Goal: Transaction & Acquisition: Book appointment/travel/reservation

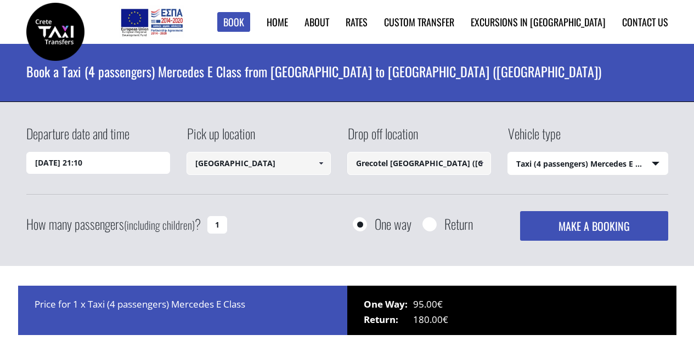
select select "540"
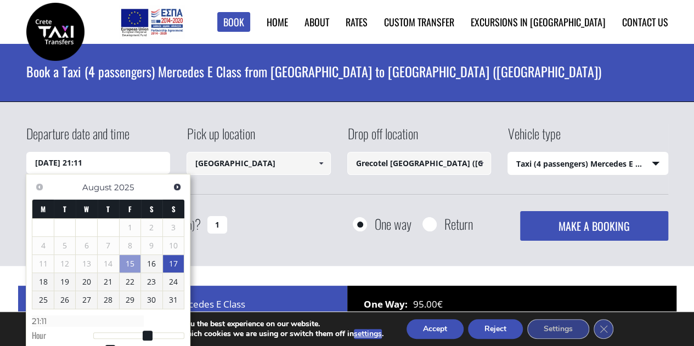
click at [174, 263] on link "17" at bounding box center [173, 264] width 21 height 18
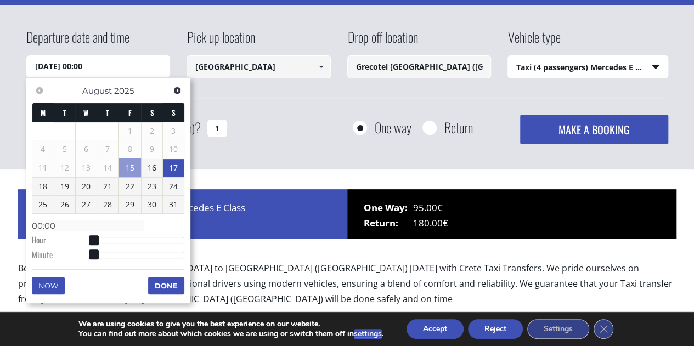
scroll to position [97, 0]
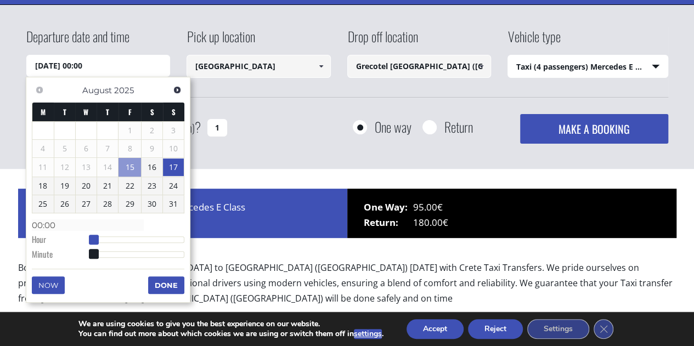
type input "17/08/2025 01:00"
type input "01:00"
type input "17/08/2025 02:00"
type input "02:00"
type input "17/08/2025 03:00"
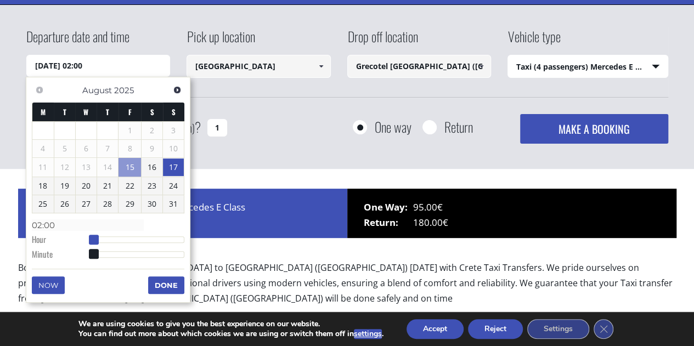
type input "03:00"
type input "17/08/2025 04:00"
type input "04:00"
type input "17/08/2025 05:00"
type input "05:00"
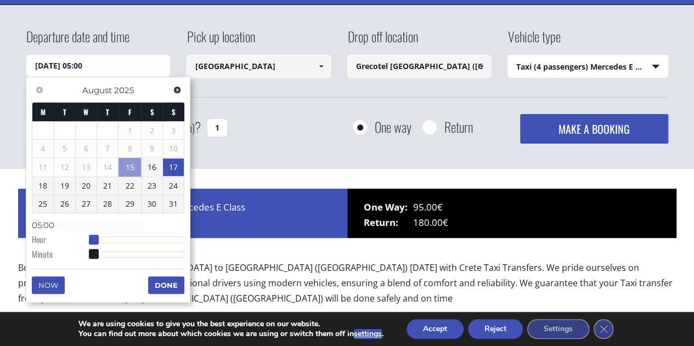
type input "17/08/2025 06:00"
type input "06:00"
type input "17/08/2025 07:00"
type input "07:00"
type input "17/08/2025 08:00"
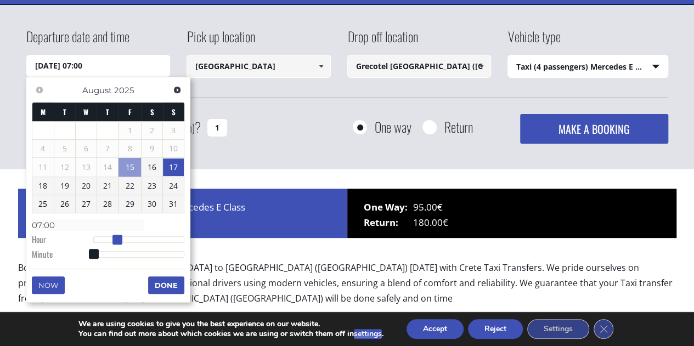
type input "08:00"
type input "17/08/2025 09:00"
type input "09:00"
type input "17/08/2025 10:00"
type input "10:00"
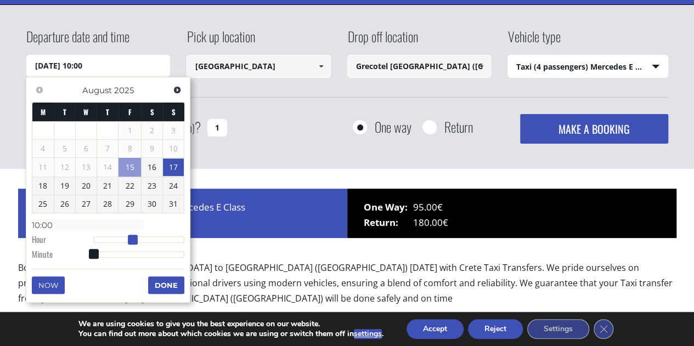
type input "17/08/2025 11:00"
type input "11:00"
type input "17/08/2025 12:00"
type input "12:00"
type input "17/08/2025 13:00"
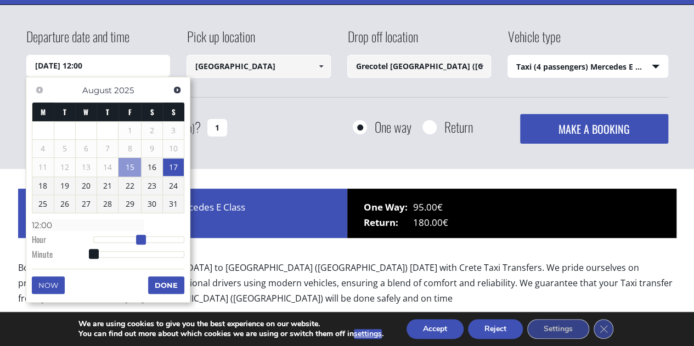
type input "13:00"
type input "17/08/2025 14:00"
type input "14:00"
type input "17/08/2025 15:00"
type input "15:00"
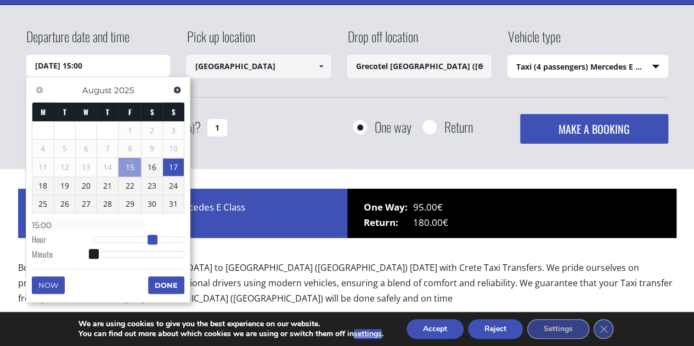
type input "17/08/2025 16:00"
type input "16:00"
type input "17/08/2025 15:00"
type input "15:00"
type input "17/08/2025 14:00"
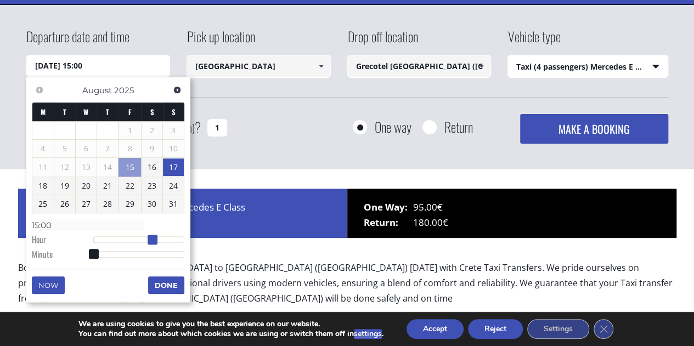
type input "14:00"
drag, startPoint x: 92, startPoint y: 234, endPoint x: 150, endPoint y: 233, distance: 57.6
click at [150, 235] on span at bounding box center [149, 240] width 10 height 10
type input "17/08/2025 15:00"
type input "15:00"
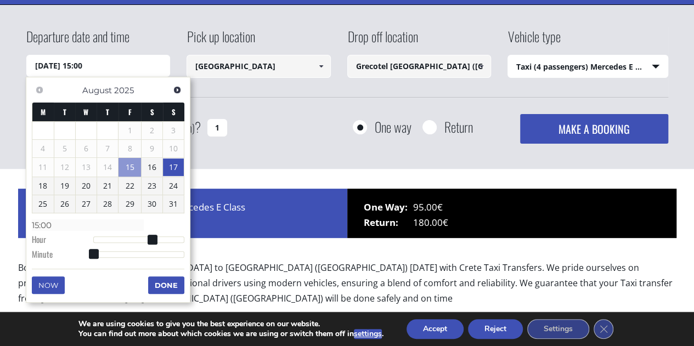
type input "17/08/2025 15:03"
type input "15:03"
type input "17/08/2025 15:06"
type input "15:06"
type input "17/08/2025 15:09"
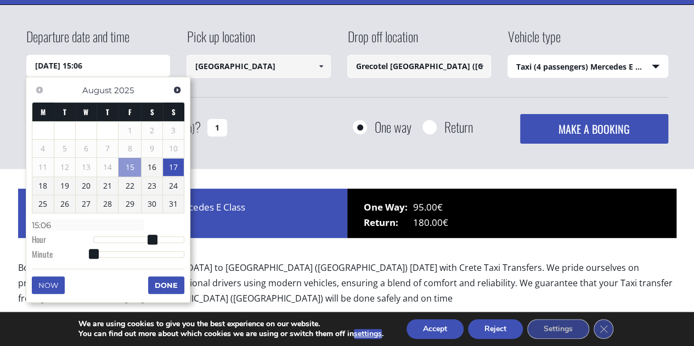
type input "15:09"
type input "17/08/2025 15:11"
type input "15:11"
type input "17/08/2025 15:14"
type input "15:14"
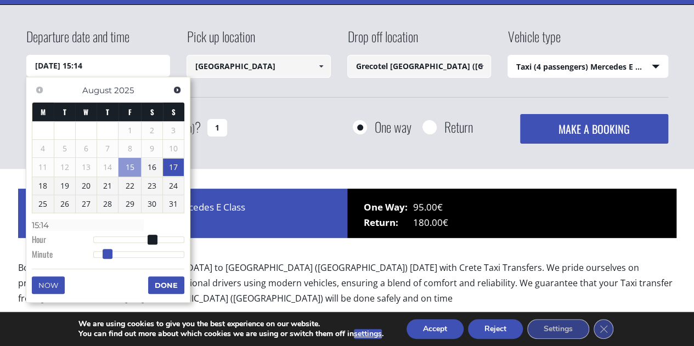
type input "17/08/2025 15:16"
type input "15:16"
type input "17/08/2025 15:20"
type input "15:20"
type input "17/08/2025 15:22"
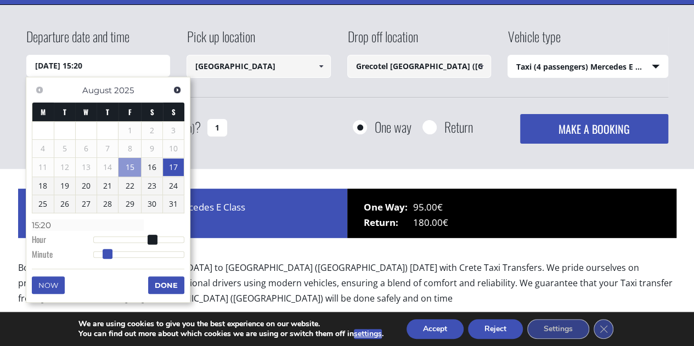
type input "15:22"
type input "17/08/2025 15:24"
type input "15:24"
type input "17/08/2025 15:25"
type input "15:25"
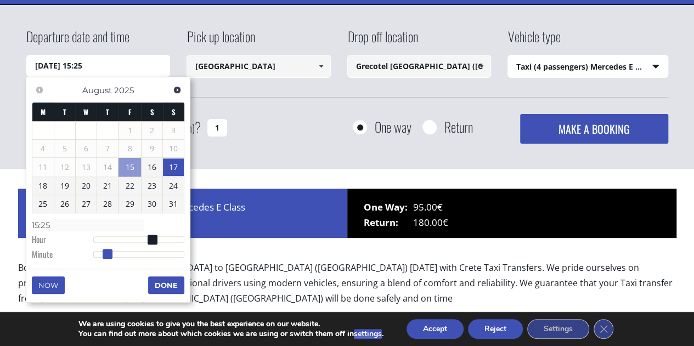
type input "17/08/2025 15:26"
type input "15:26"
type input "17/08/2025 15:28"
type input "15:28"
type input "17/08/2025 15:29"
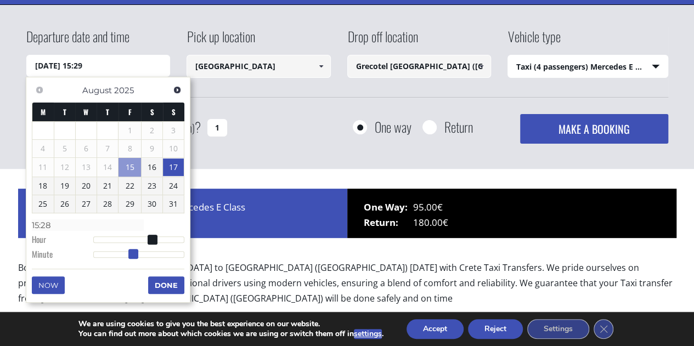
type input "15:29"
type input "17/08/2025 15:30"
type input "15:30"
type input "17/08/2025 15:31"
type input "15:31"
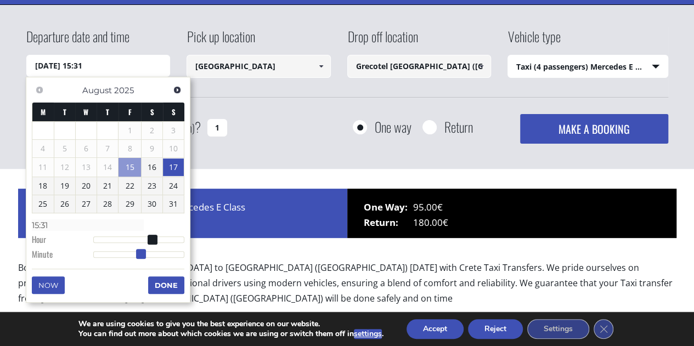
type input "17/08/2025 15:32"
type input "15:32"
type input "17/08/2025 15:36"
type input "15:36"
type input "17/08/2025 15:39"
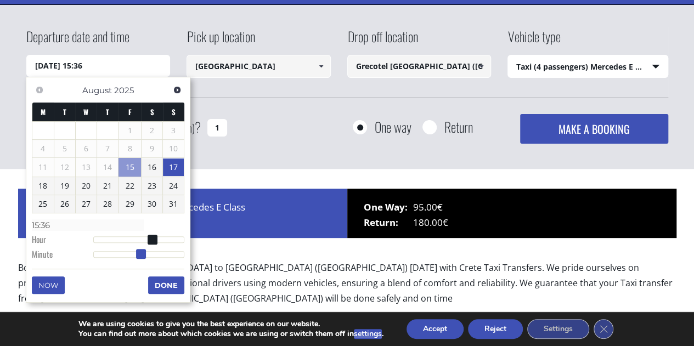
type input "15:39"
type input "17/08/2025 15:42"
type input "15:42"
type input "17/08/2025 15:44"
type input "15:44"
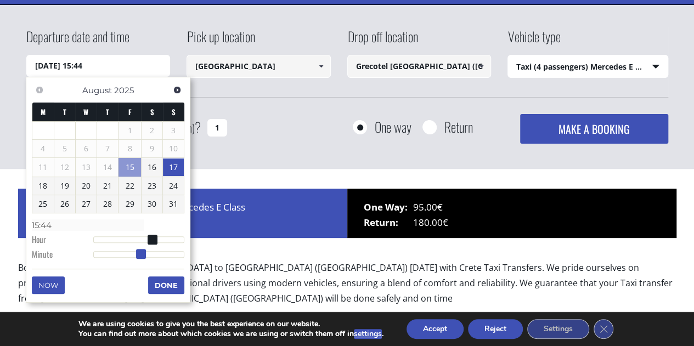
type input "17/08/2025 15:45"
type input "15:45"
type input "17/08/2025 15:46"
type input "15:46"
type input "17/08/2025 15:47"
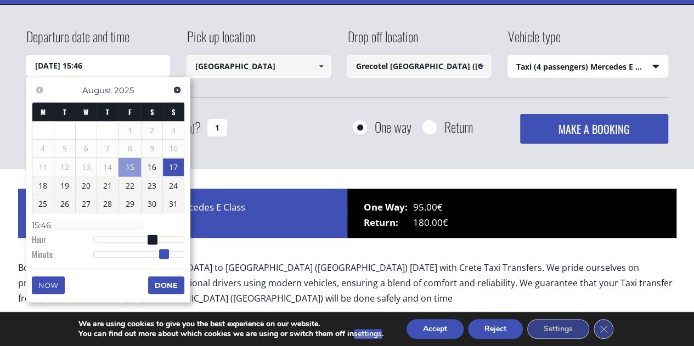
type input "15:47"
type input "17/08/2025 15:49"
type input "15:49"
type input "17/08/2025 15:51"
type input "15:51"
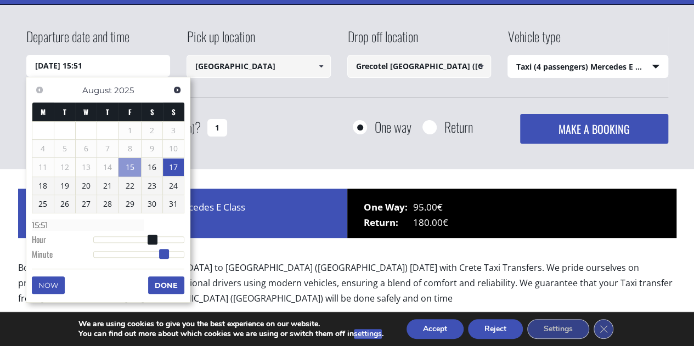
type input "17/08/2025 15:52"
type input "15:52"
type input "17/08/2025 15:53"
type input "15:53"
type input "17/08/2025 15:52"
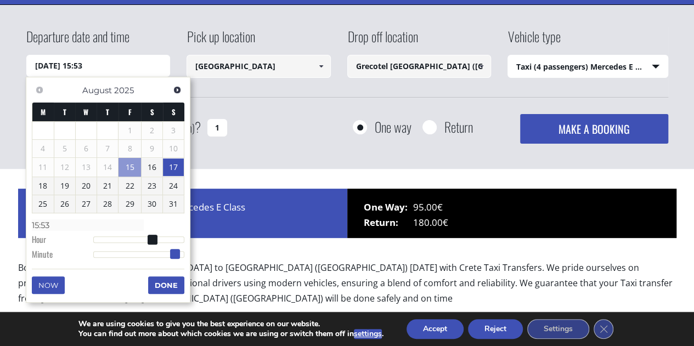
type input "15:52"
type input "17/08/2025 15:51"
type input "15:51"
type input "17/08/2025 15:50"
type input "15:50"
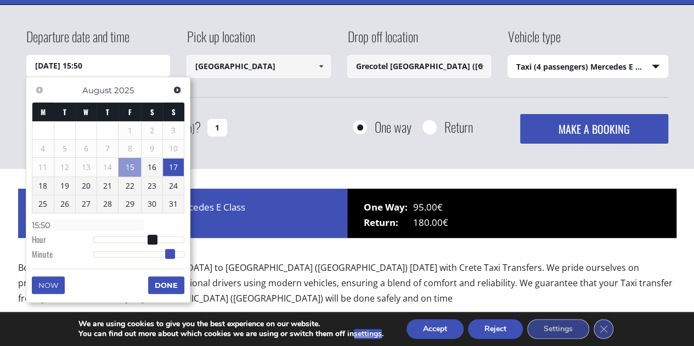
drag, startPoint x: 92, startPoint y: 252, endPoint x: 169, endPoint y: 253, distance: 77.3
click at [169, 253] on span at bounding box center [170, 254] width 10 height 10
click at [162, 286] on button "Done" at bounding box center [166, 285] width 36 height 18
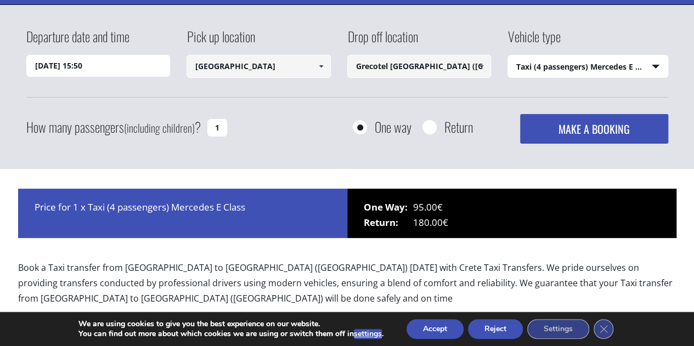
click at [402, 70] on input "Grecotel [GEOGRAPHIC_DATA] ([GEOGRAPHIC_DATA])" at bounding box center [419, 66] width 144 height 23
click at [539, 63] on select "Select vehicle type Taxi (4 passengers) Mercedes E Class Mini Van (7 passengers…" at bounding box center [588, 66] width 160 height 23
click at [444, 100] on div "Departure date and time 17/08/2025 15:50 Pick up location Chania airport Select…" at bounding box center [346, 85] width 641 height 117
click at [430, 128] on input "Return" at bounding box center [429, 128] width 14 height 14
radio input "true"
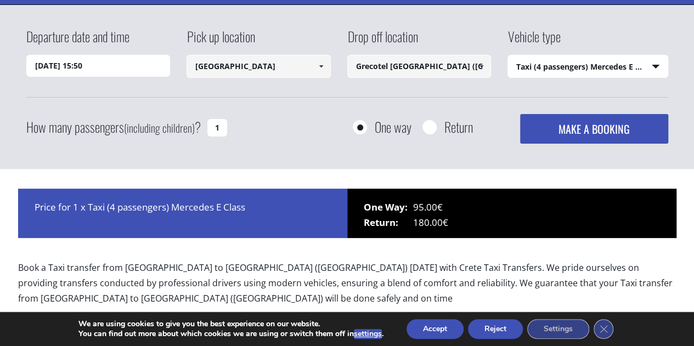
type input "Grecotel [GEOGRAPHIC_DATA] ([GEOGRAPHIC_DATA])"
type input "[GEOGRAPHIC_DATA]"
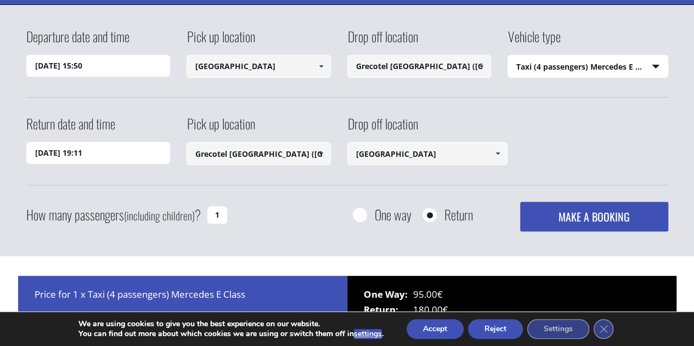
click at [80, 150] on input "16/08/2025 19:11" at bounding box center [98, 153] width 144 height 22
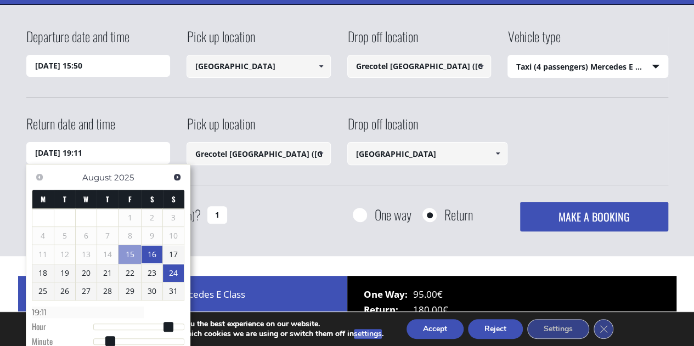
click at [180, 265] on link "24" at bounding box center [173, 273] width 21 height 18
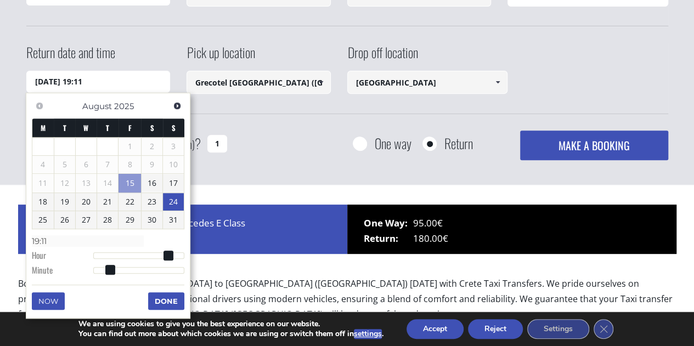
scroll to position [169, 0]
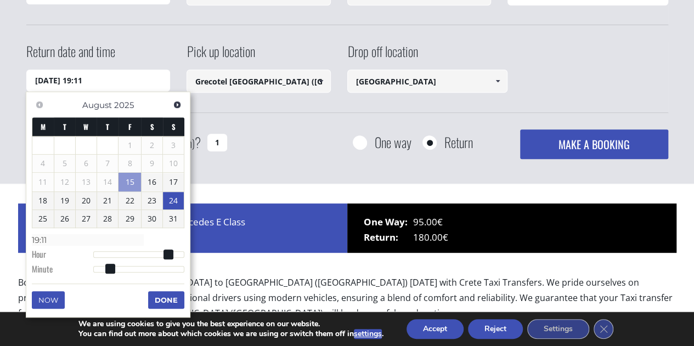
type input "24/08/2025 18:11"
type input "18:11"
type input "24/08/2025 17:11"
type input "17:11"
type input "24/08/2025 16:11"
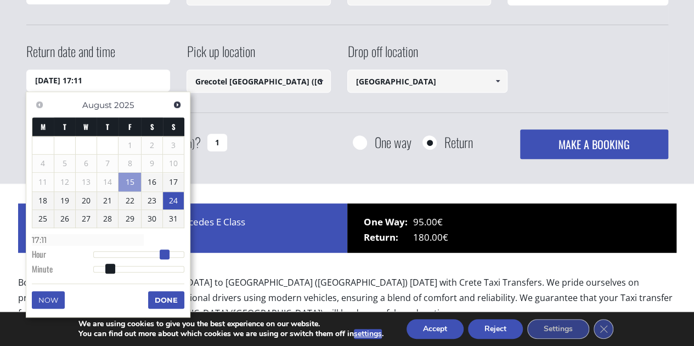
type input "16:11"
type input "24/08/2025 15:11"
type input "15:11"
type input "24/08/2025 14:11"
type input "14:11"
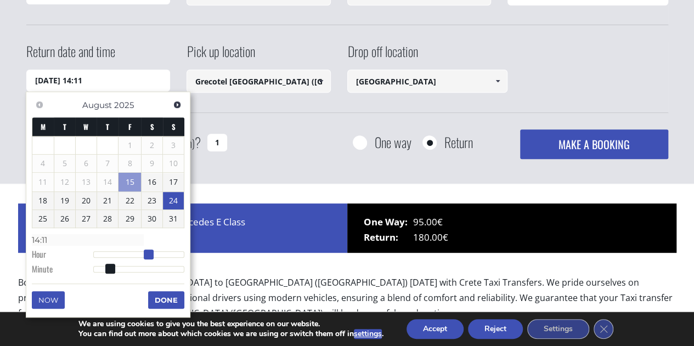
type input "24/08/2025 13:11"
type input "13:11"
type input "24/08/2025 12:11"
type input "12:11"
type input "24/08/2025 11:11"
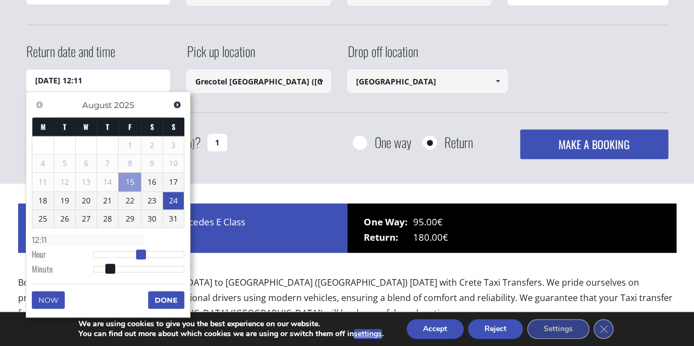
type input "11:11"
type input "24/08/2025 10:11"
type input "10:11"
type input "24/08/2025 09:11"
type input "09:11"
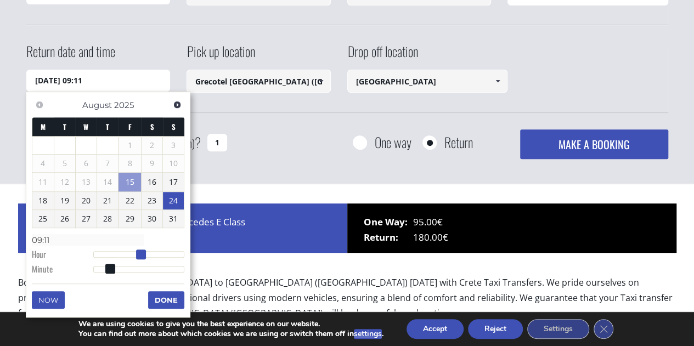
type input "24/08/2025 08:11"
type input "08:11"
type input "24/08/2025 07:11"
type input "07:11"
type input "24/08/2025 08:11"
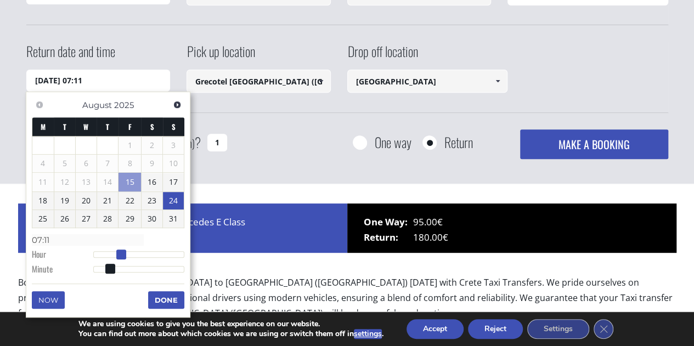
type input "08:11"
type input "24/08/2025 09:11"
type input "09:11"
type input "24/08/2025 10:11"
type input "10:11"
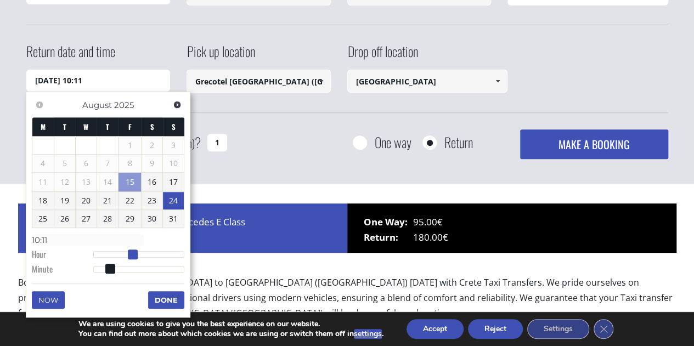
type input "24/08/2025 11:11"
type input "11:11"
drag, startPoint x: 171, startPoint y: 254, endPoint x: 139, endPoint y: 255, distance: 31.3
click at [139, 255] on span at bounding box center [137, 254] width 10 height 10
type input "24/08/2025 11:23"
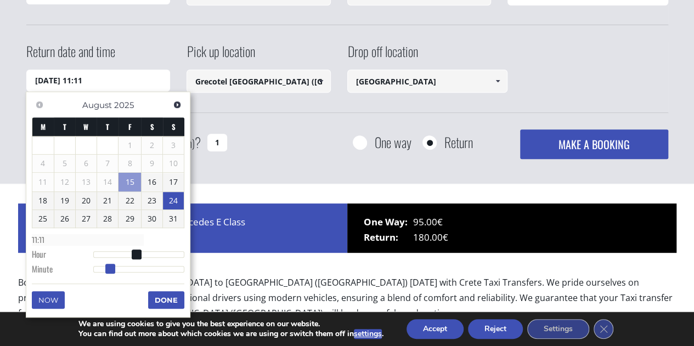
type input "11:23"
type input "24/08/2025 11:35"
type input "11:35"
type input "24/08/2025 11:42"
type input "11:42"
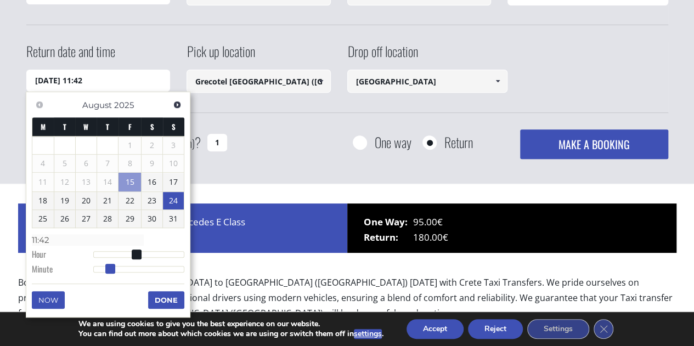
type input "24/08/2025 11:45"
type input "11:45"
type input "24/08/2025 11:47"
type input "11:47"
type input "24/08/2025 11:48"
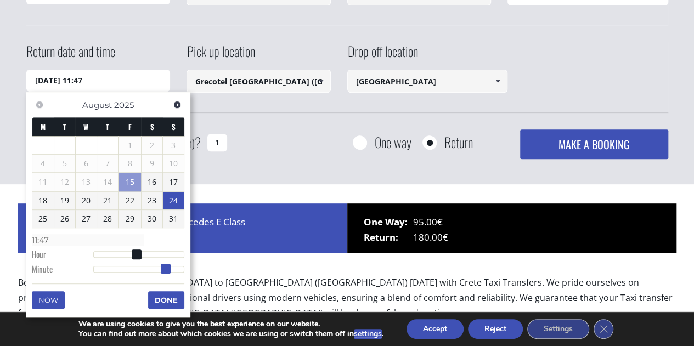
type input "11:48"
type input "24/08/2025 11:50"
type input "11:50"
type input "24/08/2025 11:51"
type input "11:51"
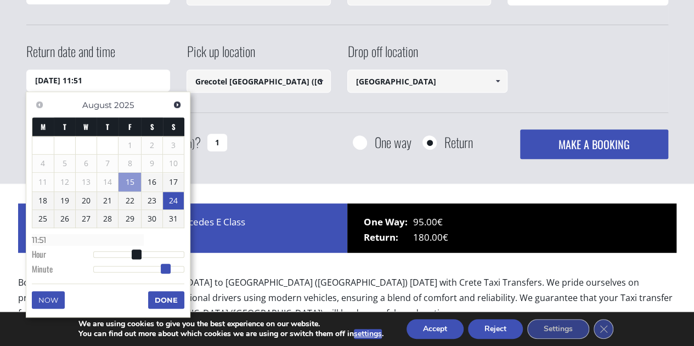
type input "24/08/2025 11:52"
type input "11:52"
type input "24/08/2025 11:53"
type input "11:53"
type input "24/08/2025 11:54"
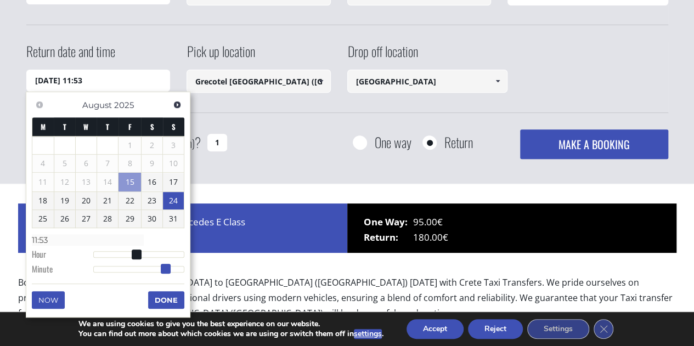
type input "11:54"
type input "24/08/2025 11:55"
type input "11:55"
type input "24/08/2025 11:56"
type input "11:56"
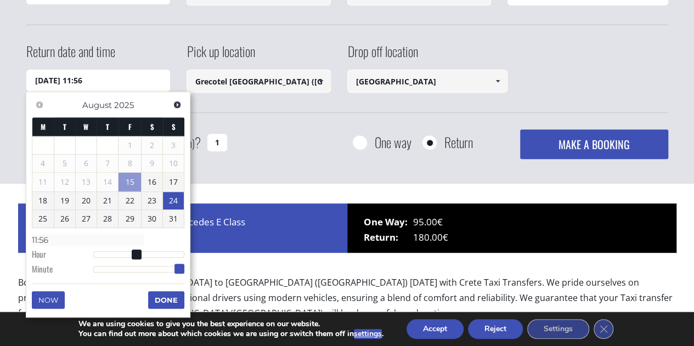
type input "24/08/2025 11:55"
type input "11:55"
type input "24/08/2025 11:54"
type input "11:54"
type input "24/08/2025 11:53"
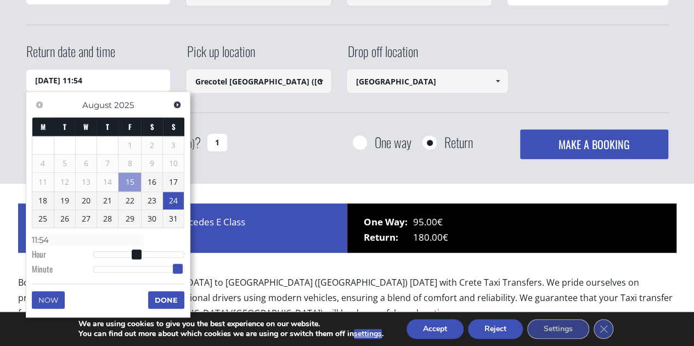
type input "11:53"
type input "24/08/2025 11:52"
type input "11:52"
type input "24/08/2025 11:51"
type input "11:51"
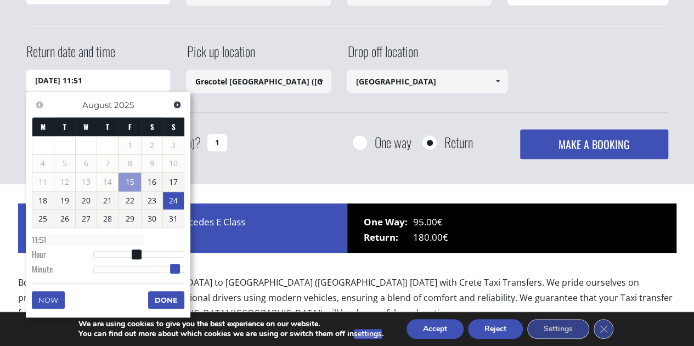
type input "24/08/2025 11:50"
type input "11:50"
drag, startPoint x: 109, startPoint y: 268, endPoint x: 170, endPoint y: 267, distance: 60.9
click at [170, 267] on span at bounding box center [170, 269] width 10 height 10
click at [166, 299] on button "Done" at bounding box center [166, 300] width 36 height 18
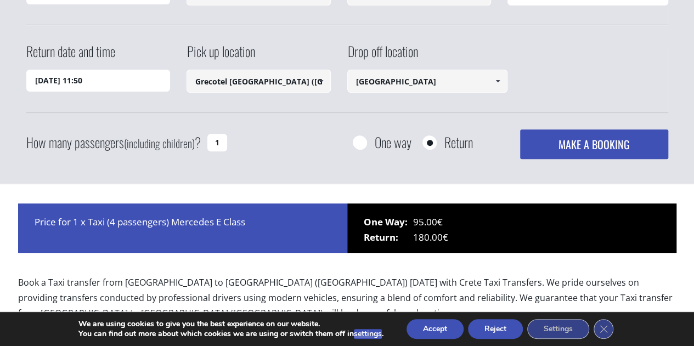
click at [219, 138] on input "1" at bounding box center [217, 143] width 20 height 18
type input "3"
click at [599, 135] on button "MAKE A BOOKING" at bounding box center [593, 144] width 147 height 30
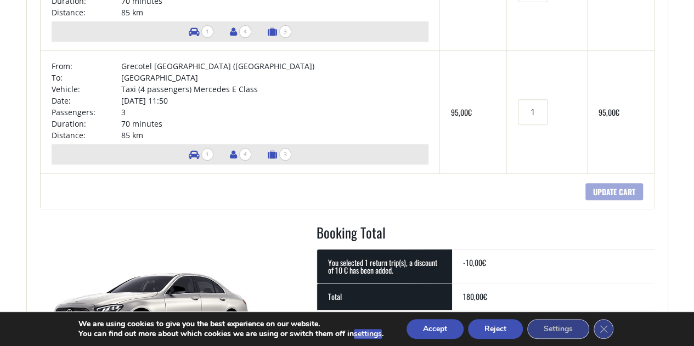
scroll to position [235, 0]
